Goal: Transaction & Acquisition: Book appointment/travel/reservation

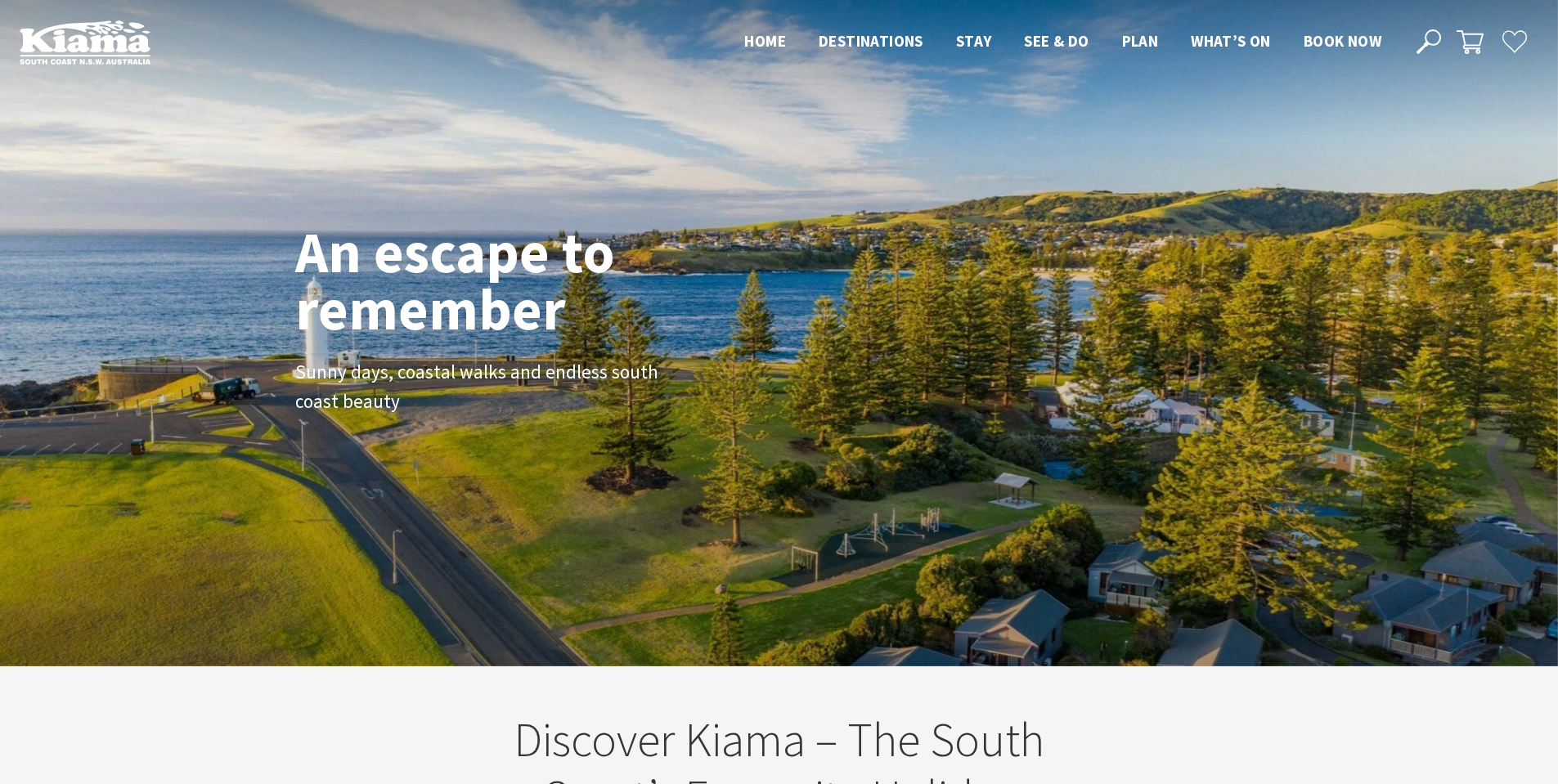
scroll to position [264, 1571]
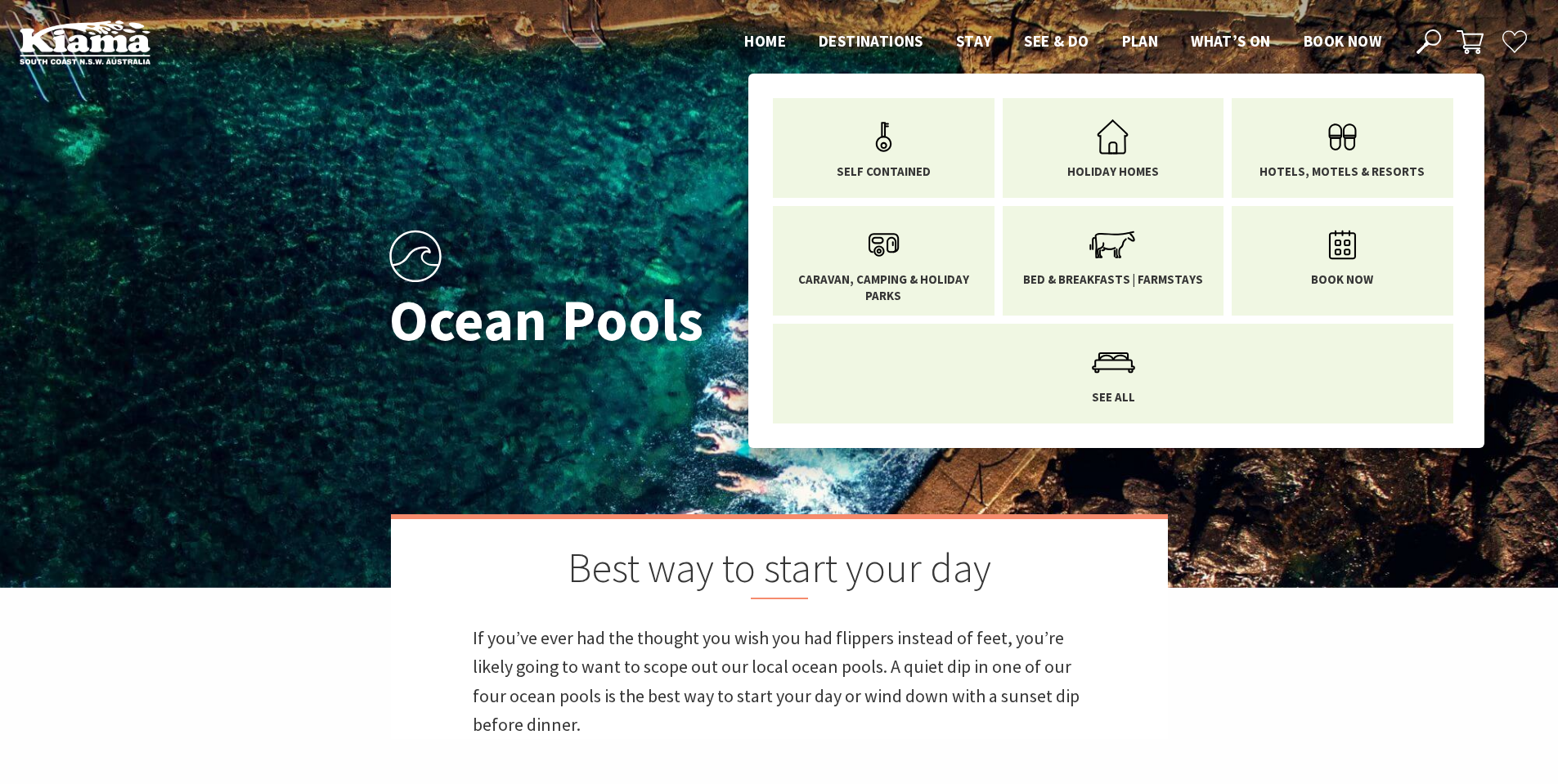
click at [1293, 144] on link "Hotels, Motels & Resorts" at bounding box center [1342, 144] width 197 height 69
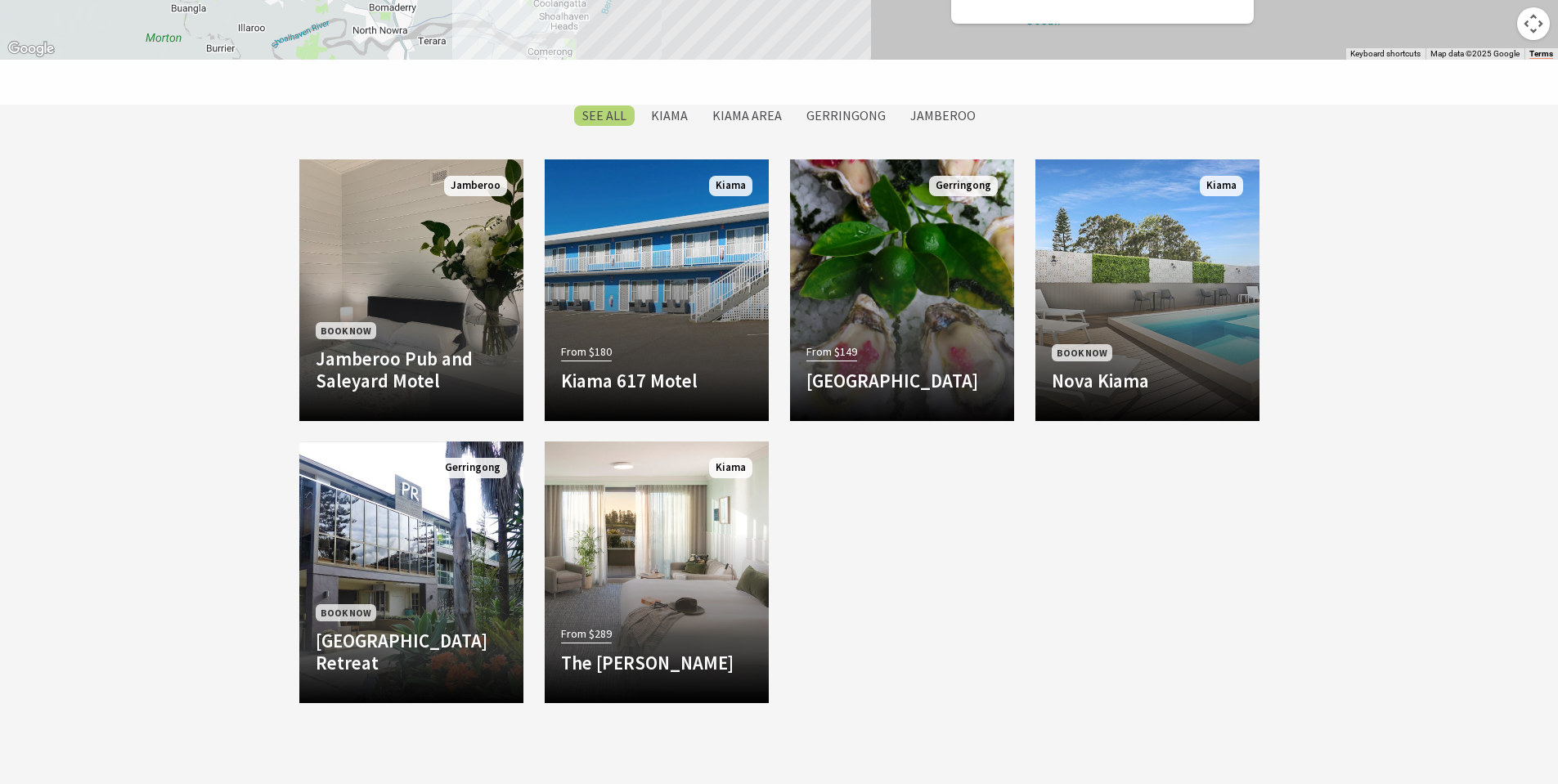
scroll to position [1308, 0]
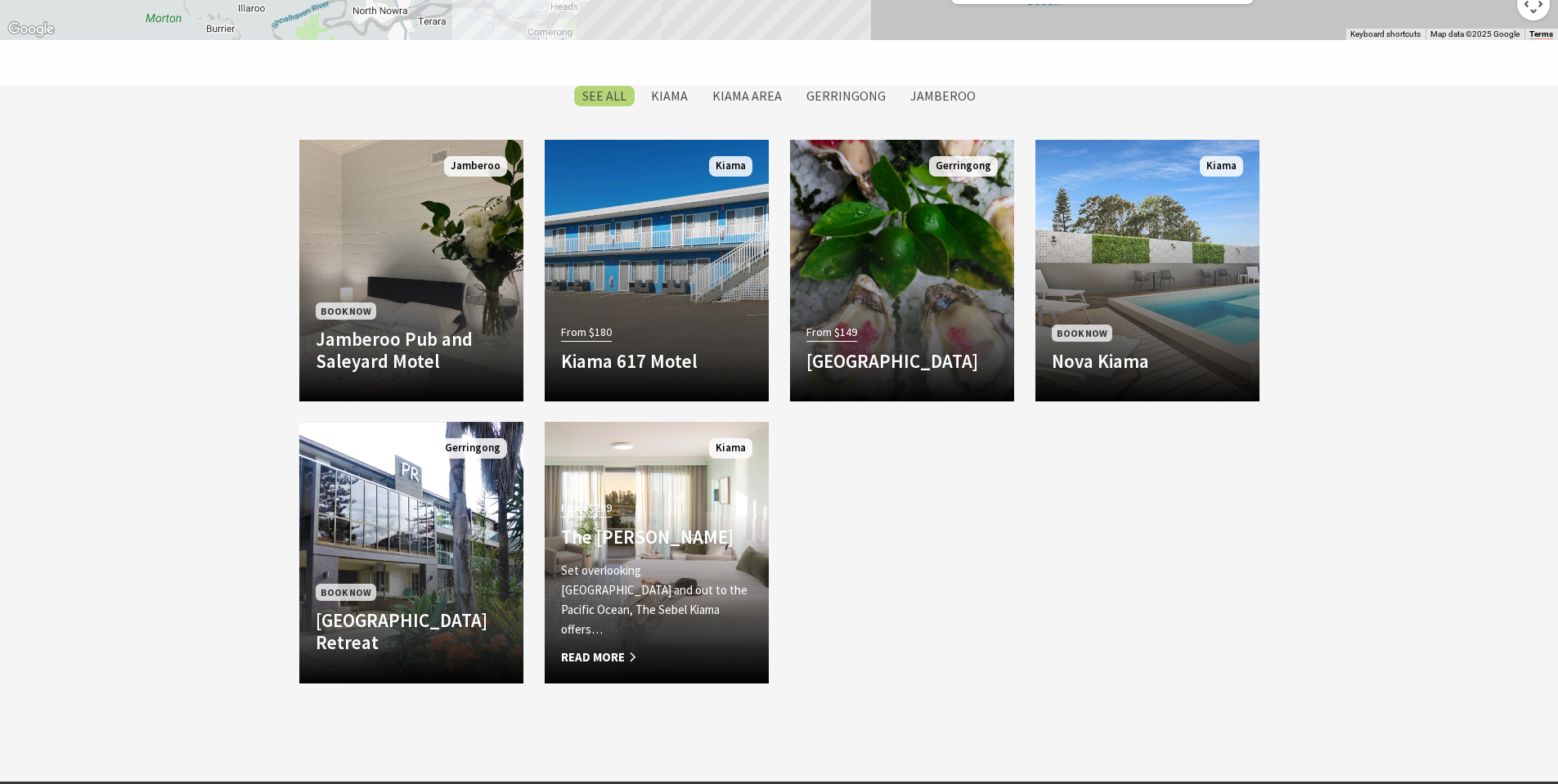
click at [643, 549] on h4 "The [PERSON_NAME]" at bounding box center [657, 537] width 192 height 23
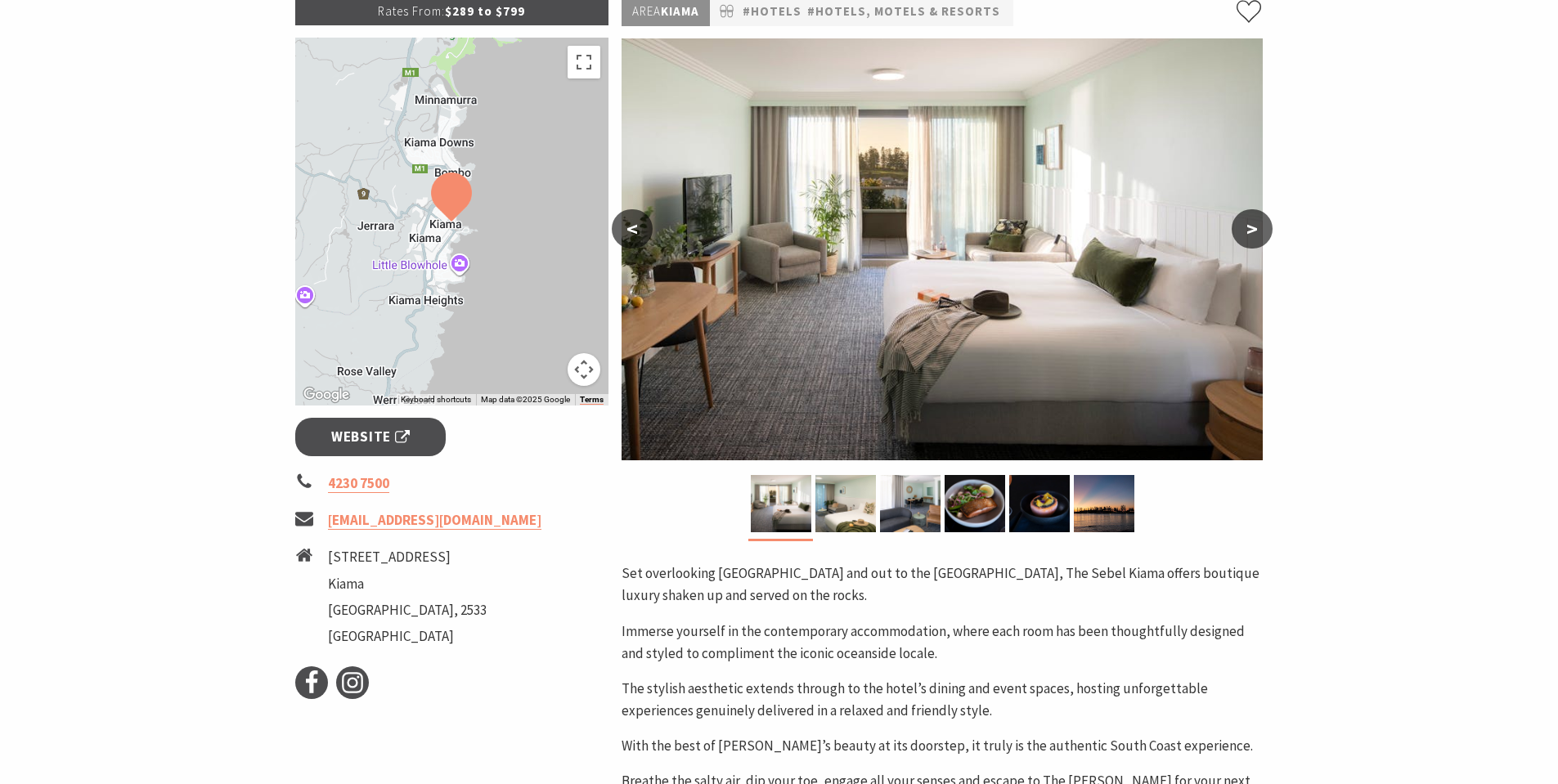
scroll to position [328, 0]
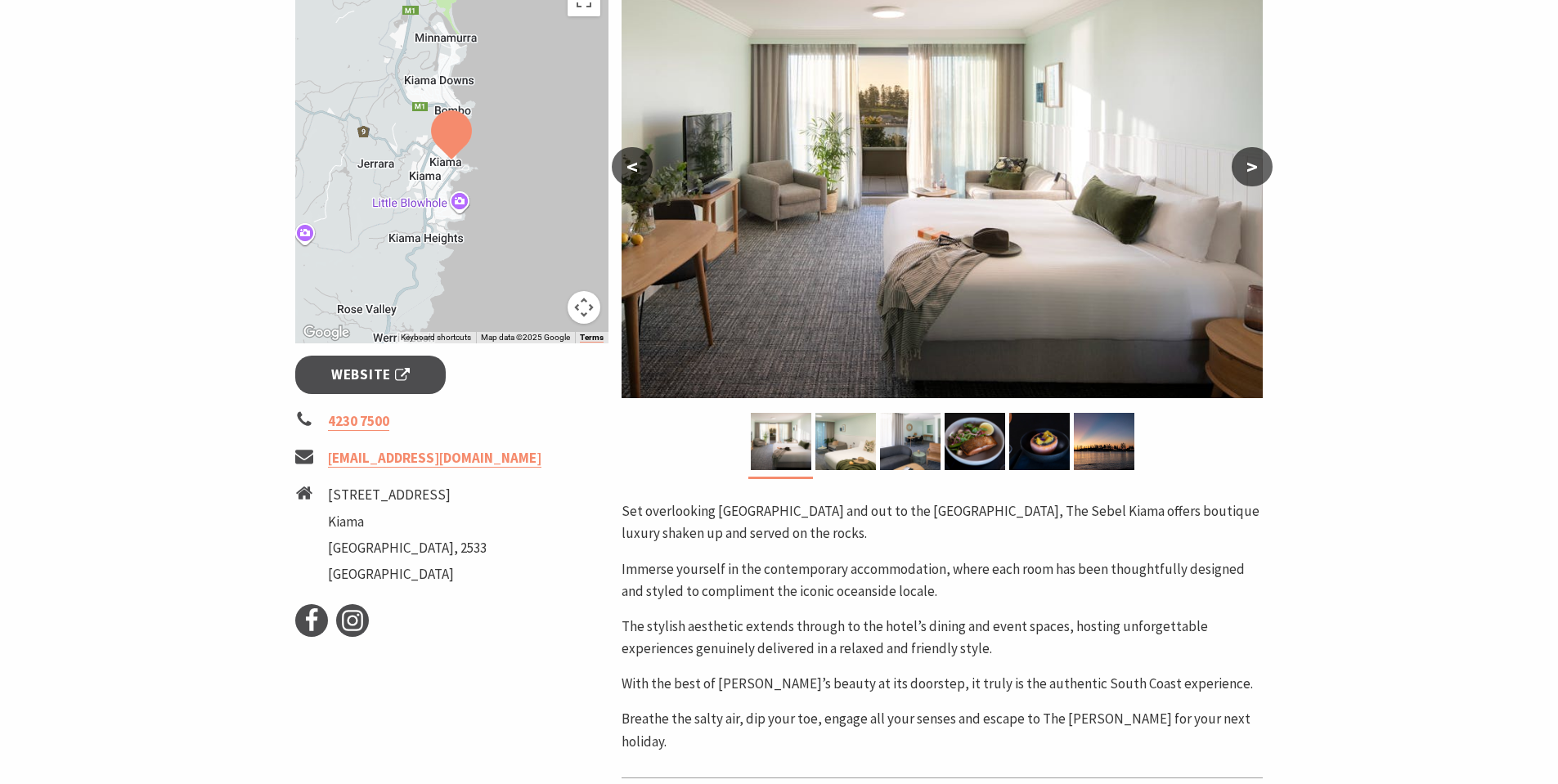
click at [369, 372] on span "Website" at bounding box center [370, 375] width 79 height 22
